Goal: Task Accomplishment & Management: Manage account settings

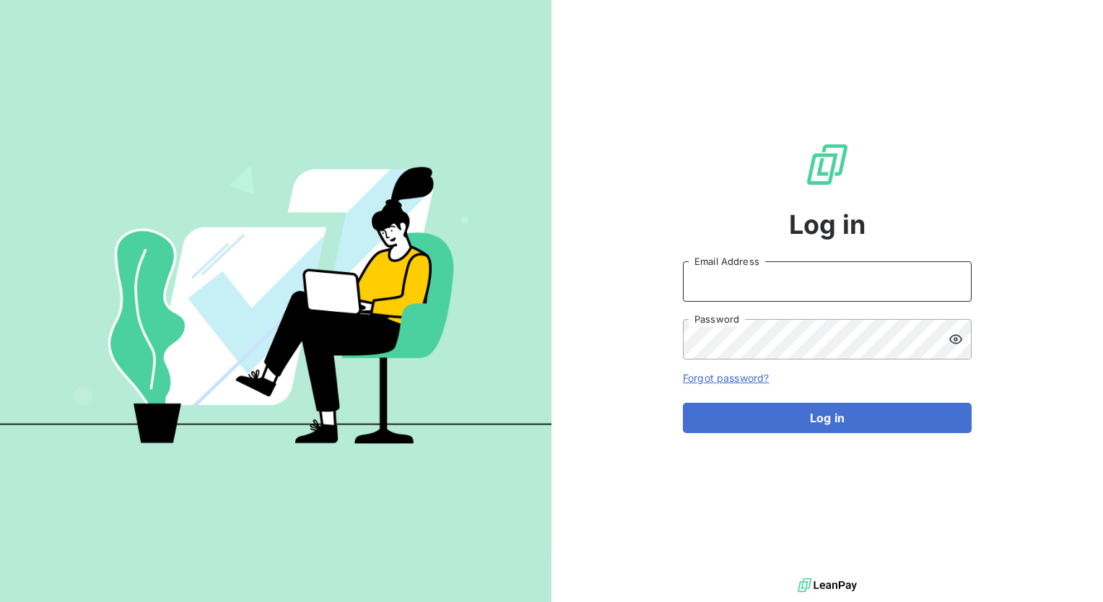
type input "lisa.hernandez@graitec.com"
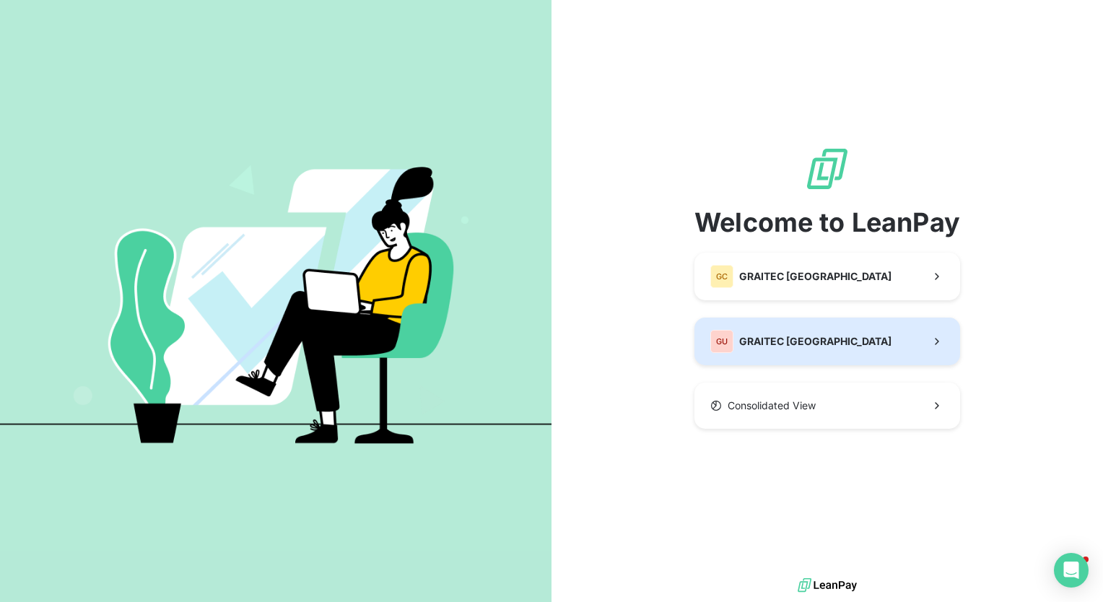
click at [805, 336] on span "GRAITEC [GEOGRAPHIC_DATA]" at bounding box center [815, 341] width 152 height 14
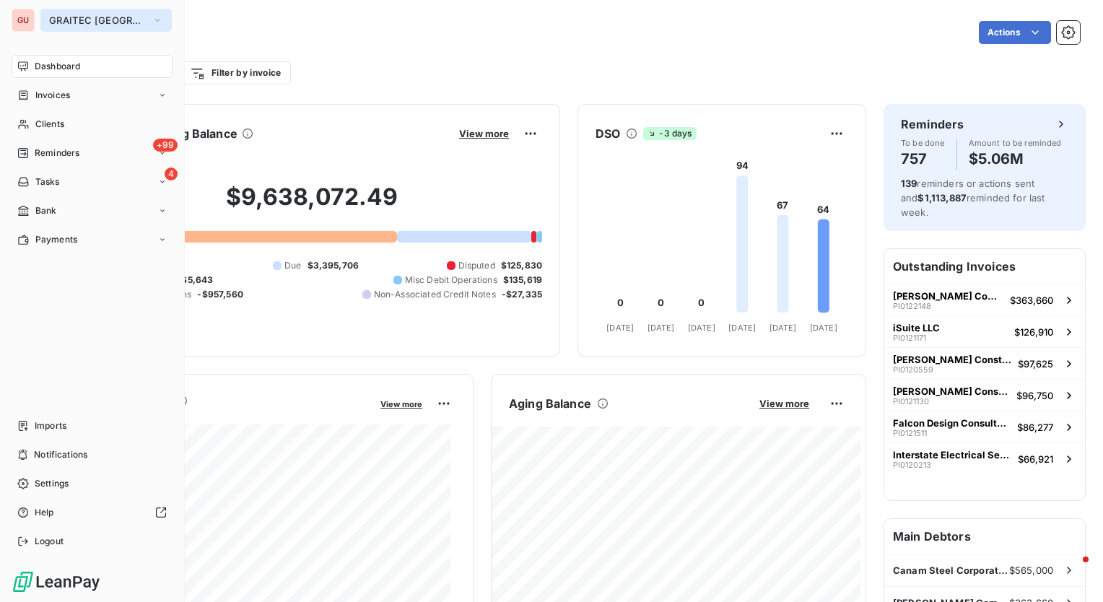
click at [152, 22] on icon "button" at bounding box center [158, 20] width 12 height 14
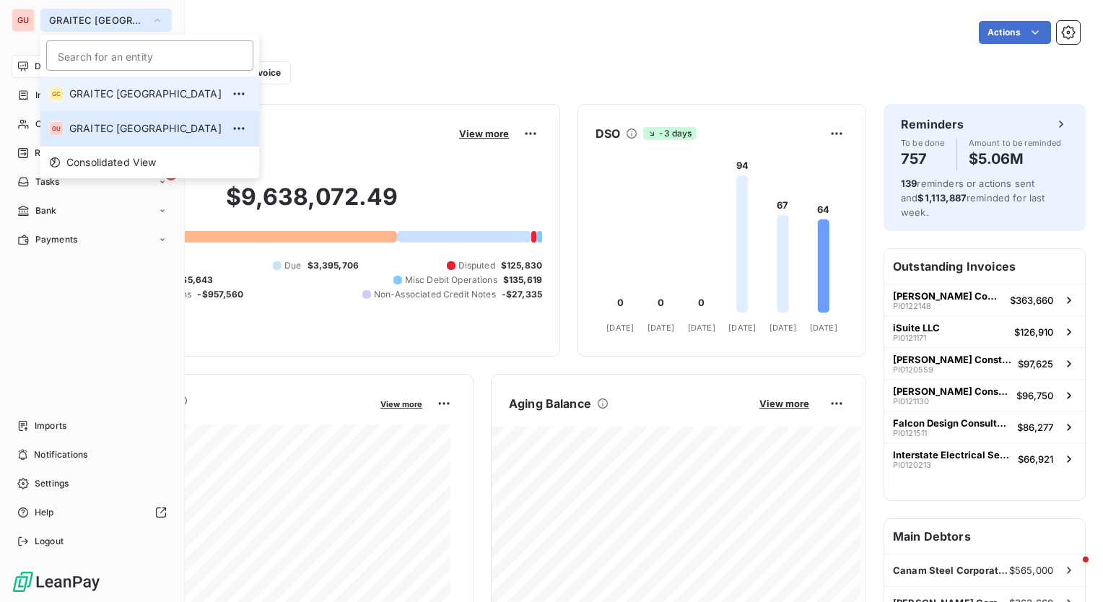
click at [118, 92] on span "GRAITEC [GEOGRAPHIC_DATA]" at bounding box center [145, 94] width 152 height 14
